Goal: Complete application form: Complete application form

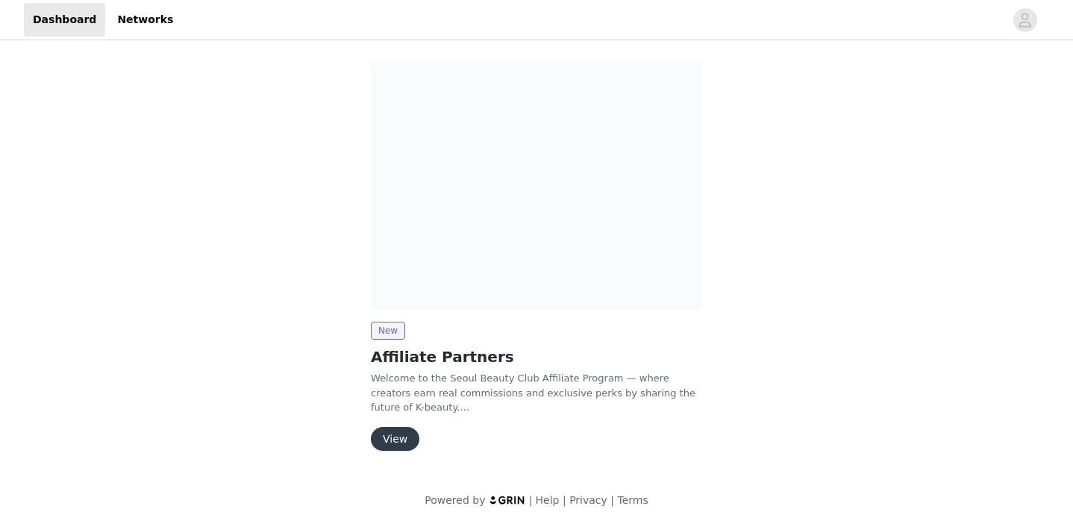
click at [399, 433] on button "View" at bounding box center [395, 439] width 48 height 24
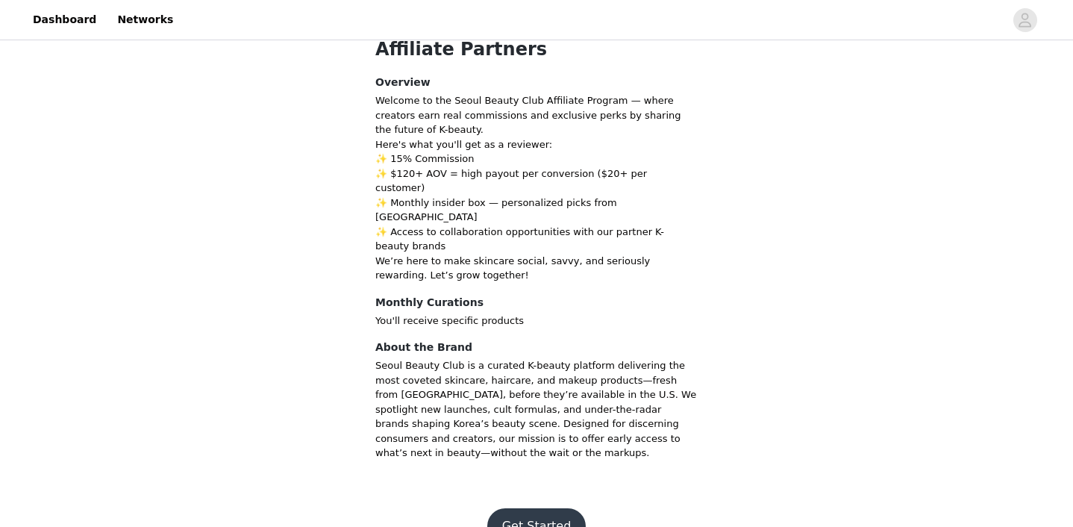
scroll to position [63, 0]
click at [542, 510] on button "Get Started" at bounding box center [536, 528] width 99 height 36
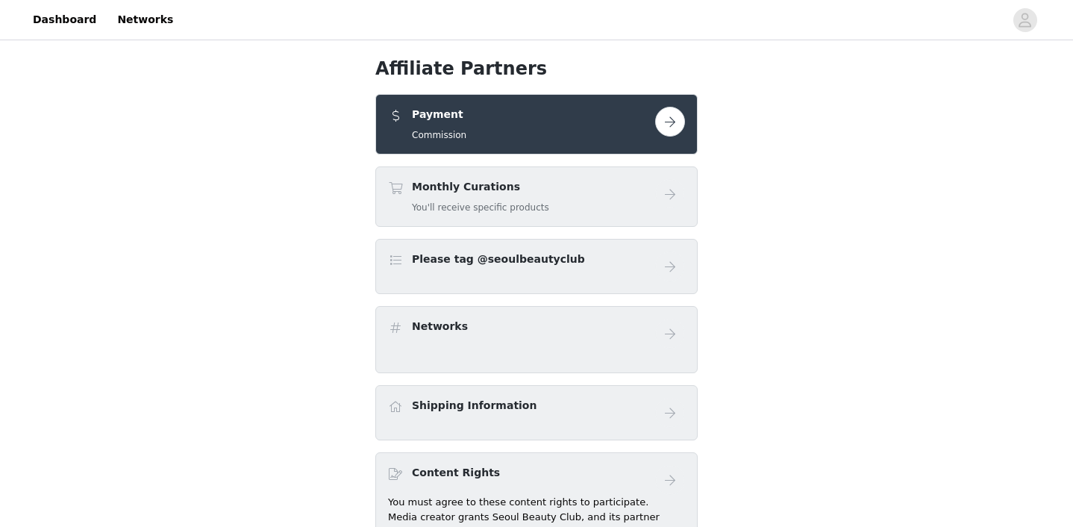
click at [642, 201] on div "Monthly Curations You'll receive specific products" at bounding box center [521, 196] width 267 height 35
click at [677, 121] on button "button" at bounding box center [670, 122] width 30 height 30
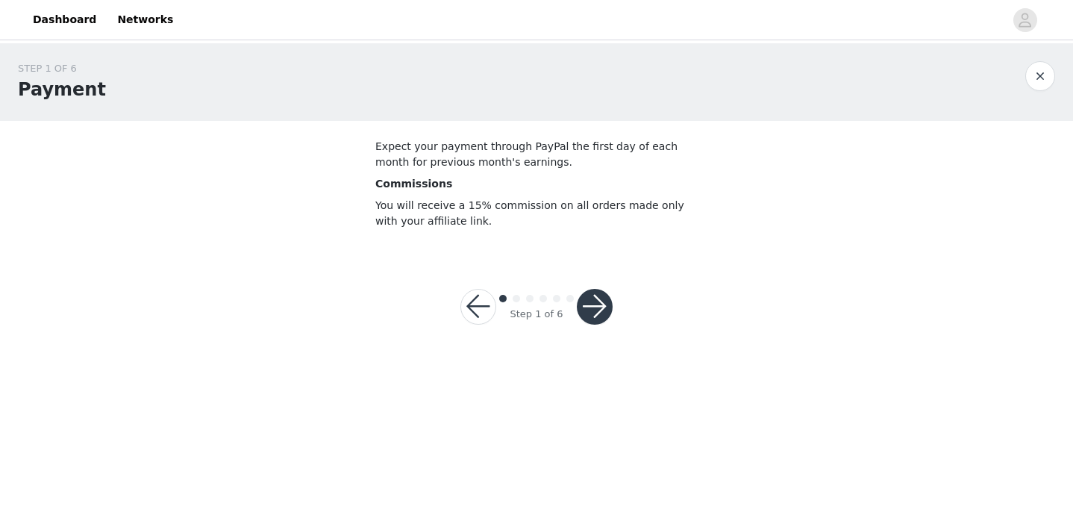
click at [601, 312] on button "button" at bounding box center [595, 307] width 36 height 36
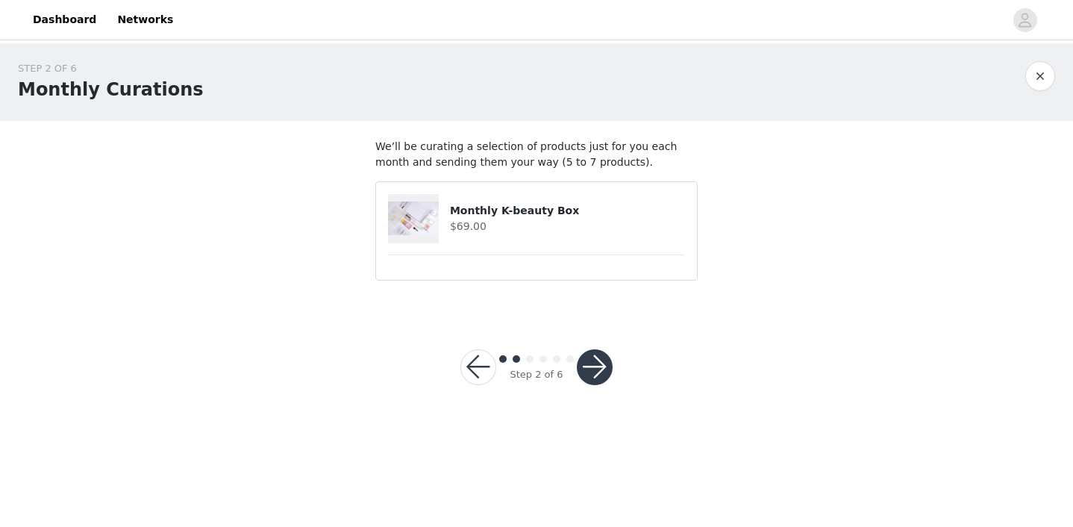
click at [603, 365] on button "button" at bounding box center [595, 367] width 36 height 36
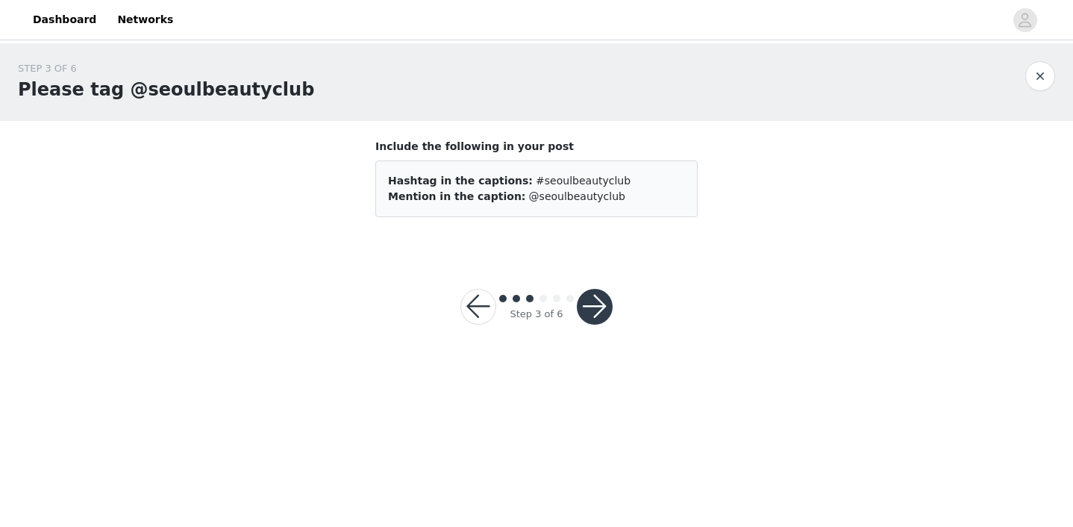
click at [600, 303] on button "button" at bounding box center [595, 307] width 36 height 36
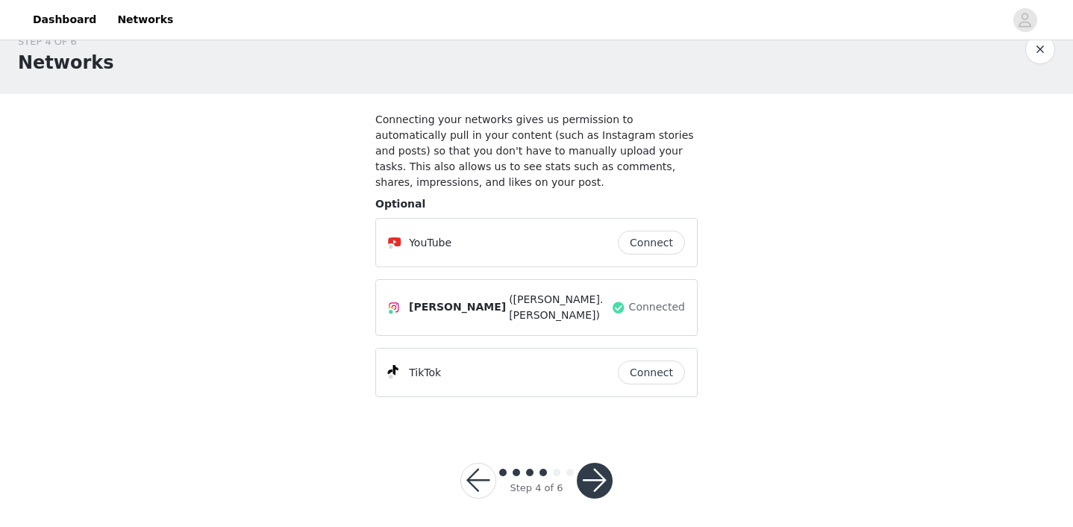
scroll to position [26, 0]
click at [592, 476] on button "button" at bounding box center [595, 481] width 36 height 36
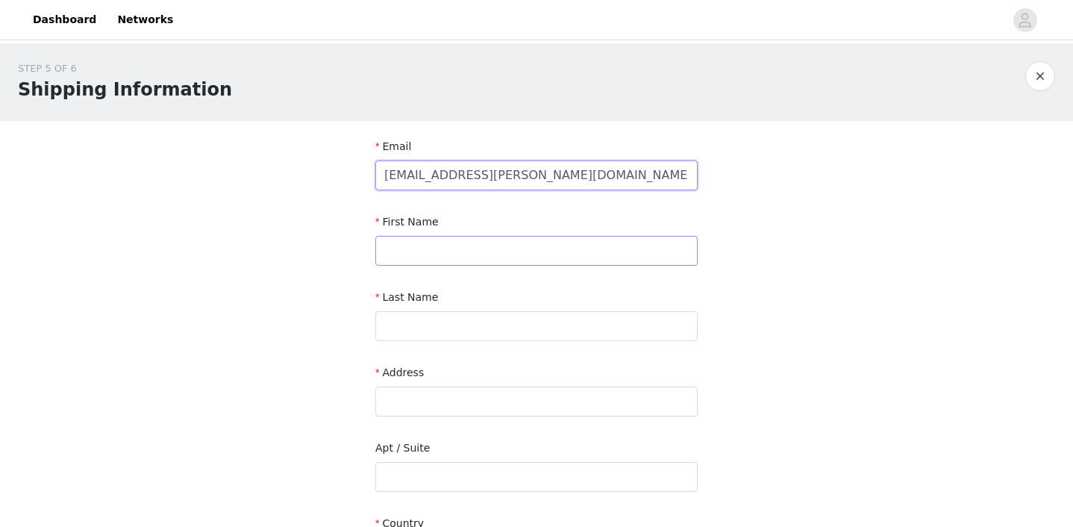
type input "[EMAIL_ADDRESS][PERSON_NAME][DOMAIN_NAME]"
type input "[PERSON_NAME]"
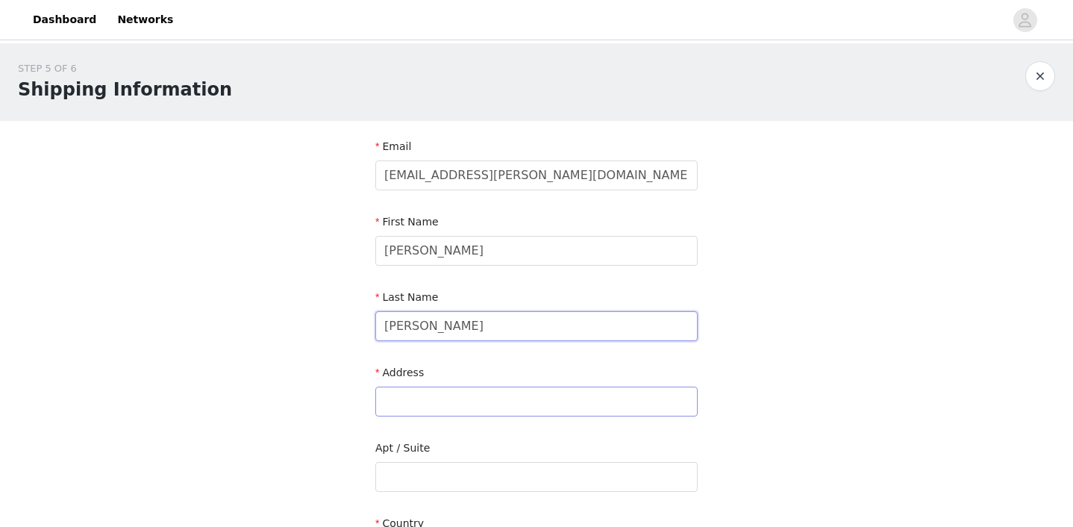
type input "[PERSON_NAME]"
type input "44 lookout landing"
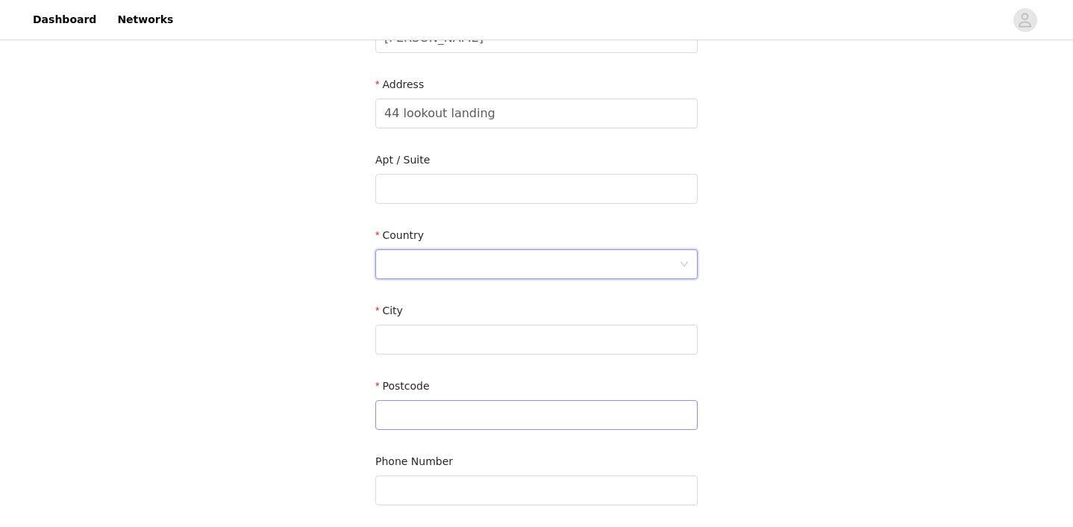
scroll to position [287, 0]
click at [537, 274] on div at bounding box center [531, 265] width 295 height 28
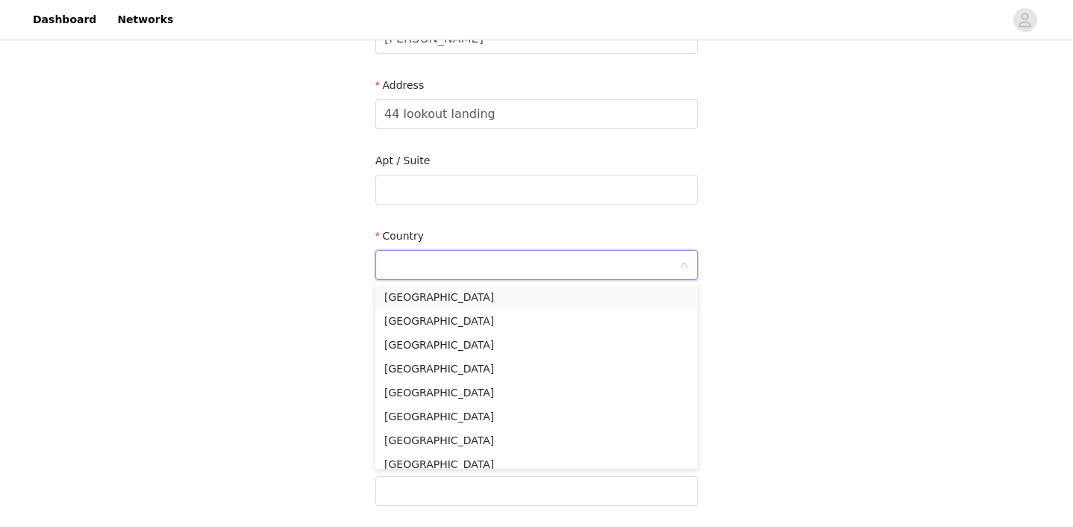
click at [515, 298] on li "[GEOGRAPHIC_DATA]" at bounding box center [536, 297] width 322 height 24
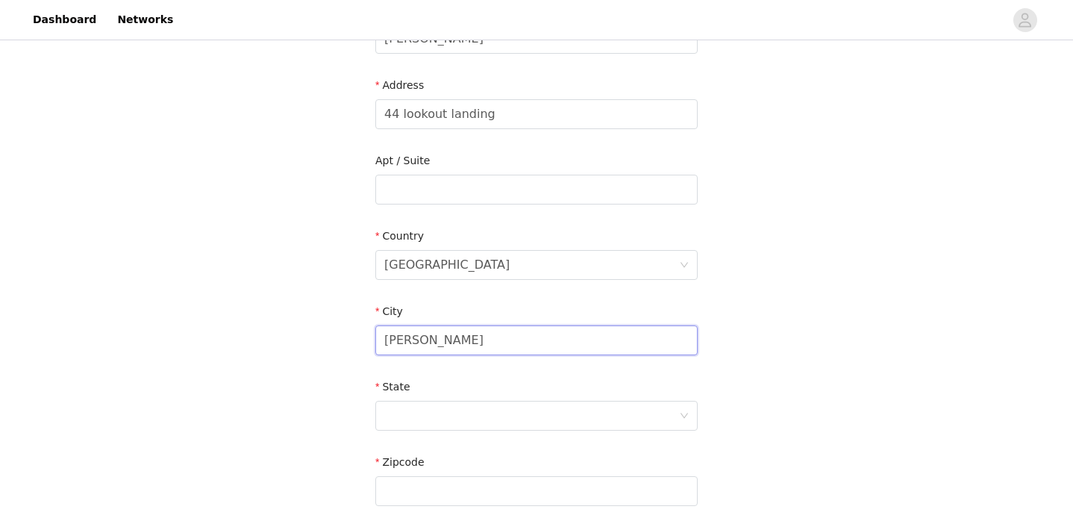
type input "[PERSON_NAME]"
click at [463, 407] on div at bounding box center [531, 415] width 295 height 28
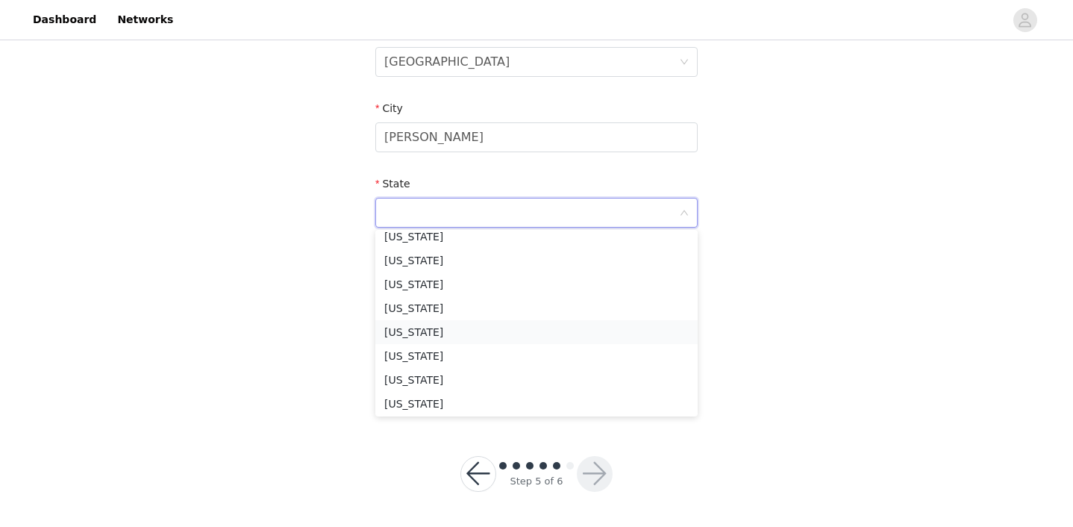
scroll to position [228, 0]
click at [434, 257] on li "[US_STATE]" at bounding box center [536, 256] width 322 height 24
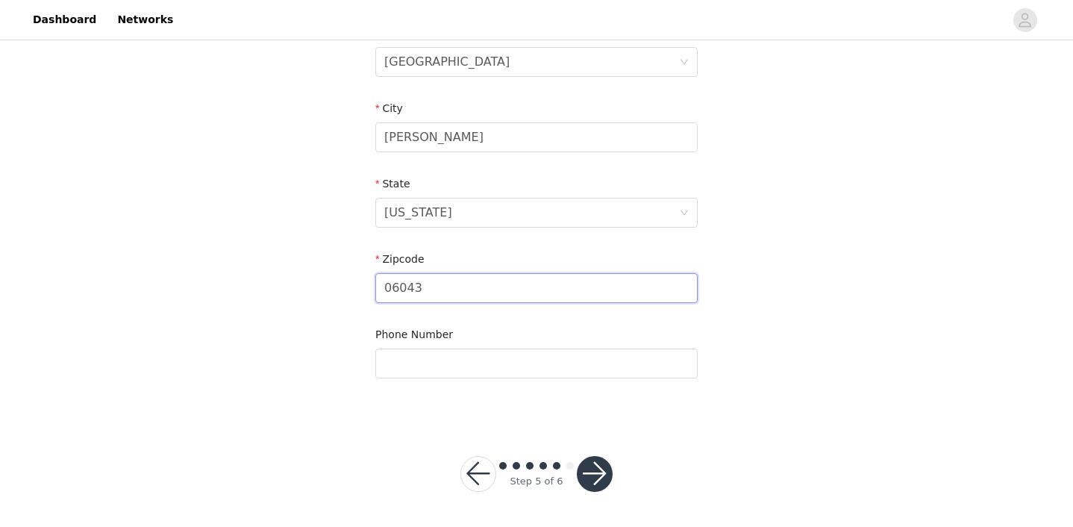
type input "06043"
click at [598, 474] on button "button" at bounding box center [595, 474] width 36 height 36
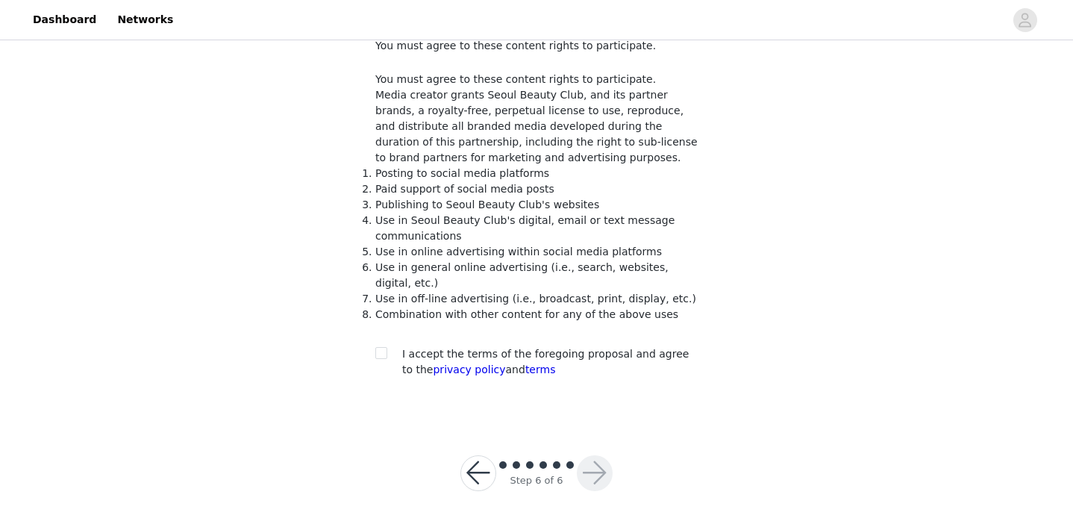
scroll to position [100, 0]
click at [380, 357] on input "checkbox" at bounding box center [380, 353] width 10 height 10
checkbox input "true"
click at [602, 474] on button "button" at bounding box center [595, 474] width 36 height 36
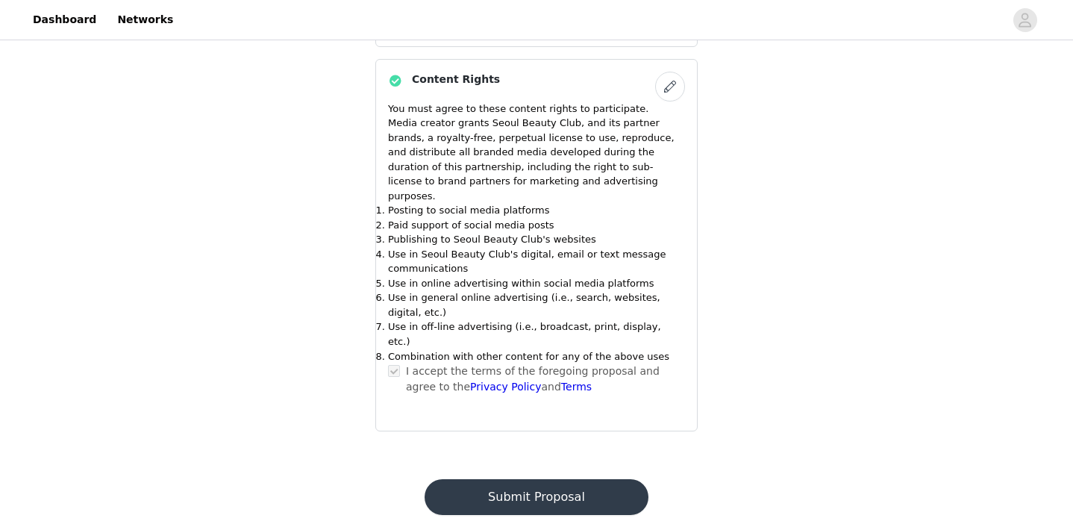
scroll to position [557, 0]
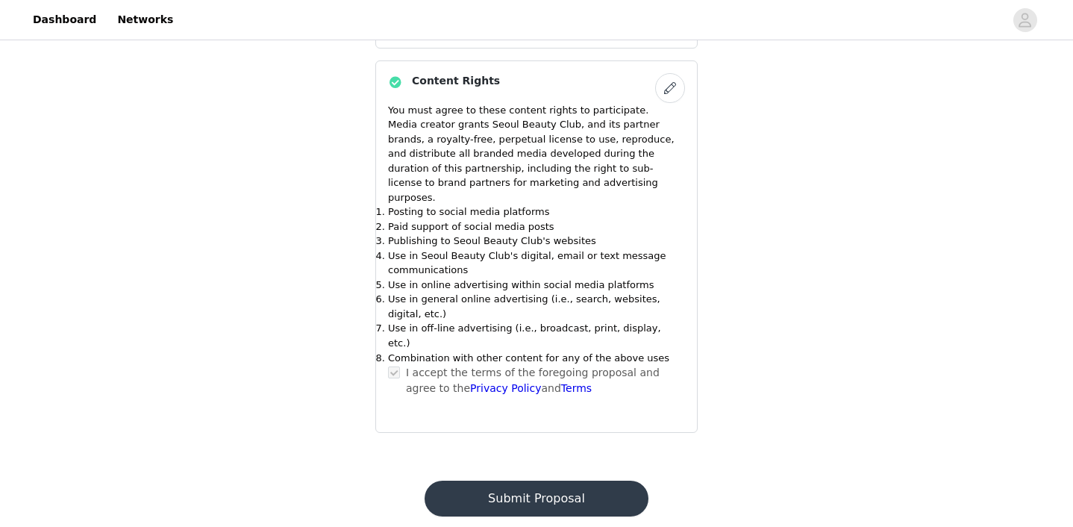
click at [590, 480] on button "Submit Proposal" at bounding box center [536, 498] width 223 height 36
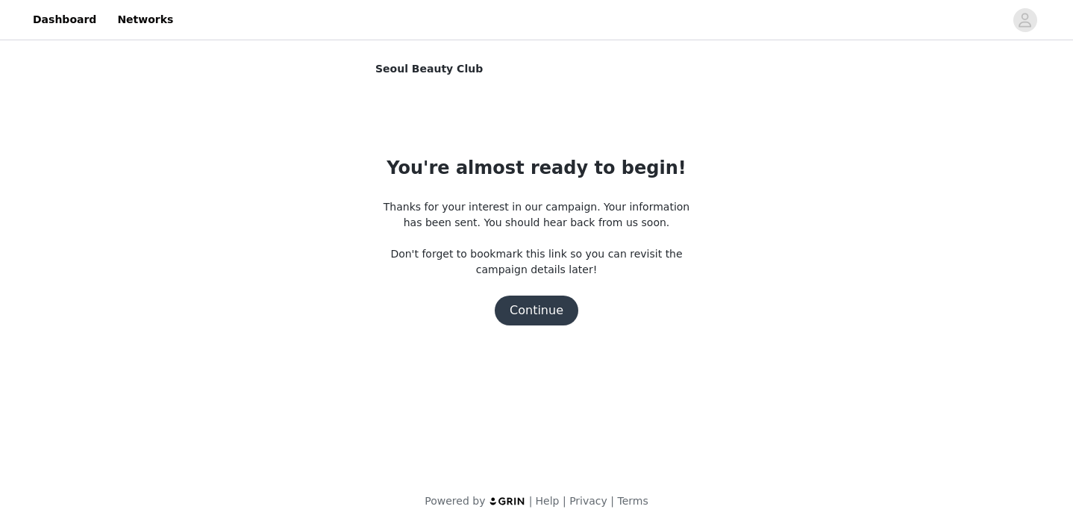
click at [557, 314] on button "Continue" at bounding box center [537, 310] width 84 height 30
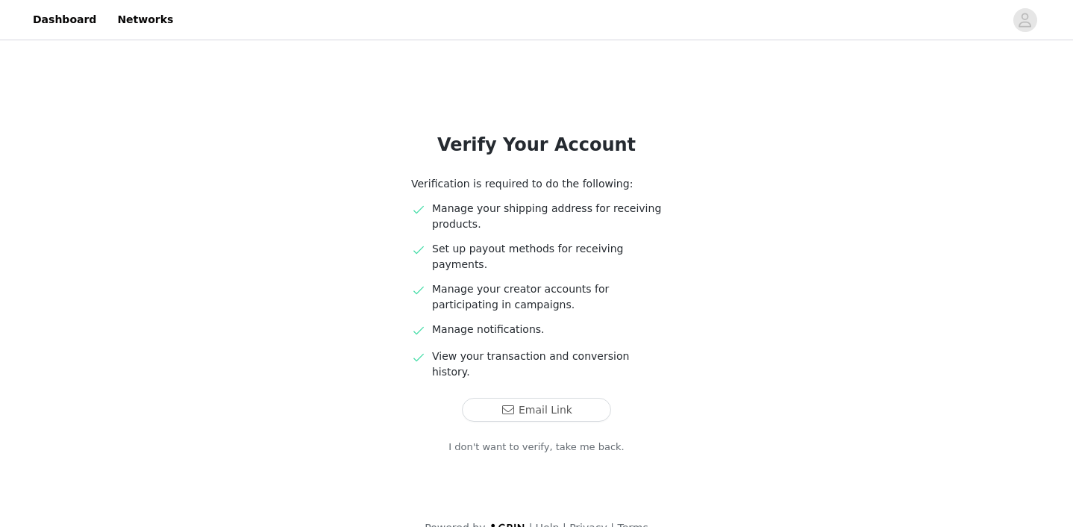
scroll to position [25, 0]
click at [547, 440] on link "I don't want to verify, take me back." at bounding box center [536, 447] width 176 height 15
